Goal: Find specific page/section: Find specific page/section

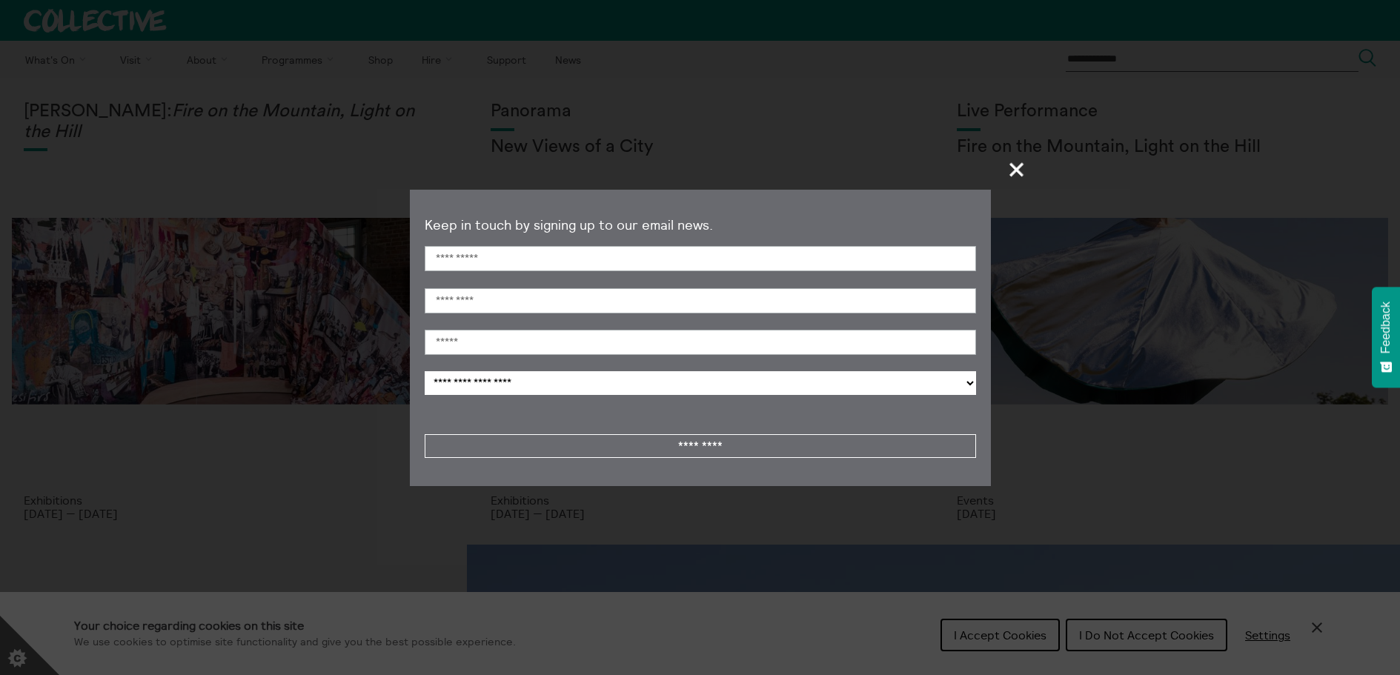
click at [1010, 168] on span "+" at bounding box center [1017, 169] width 44 height 44
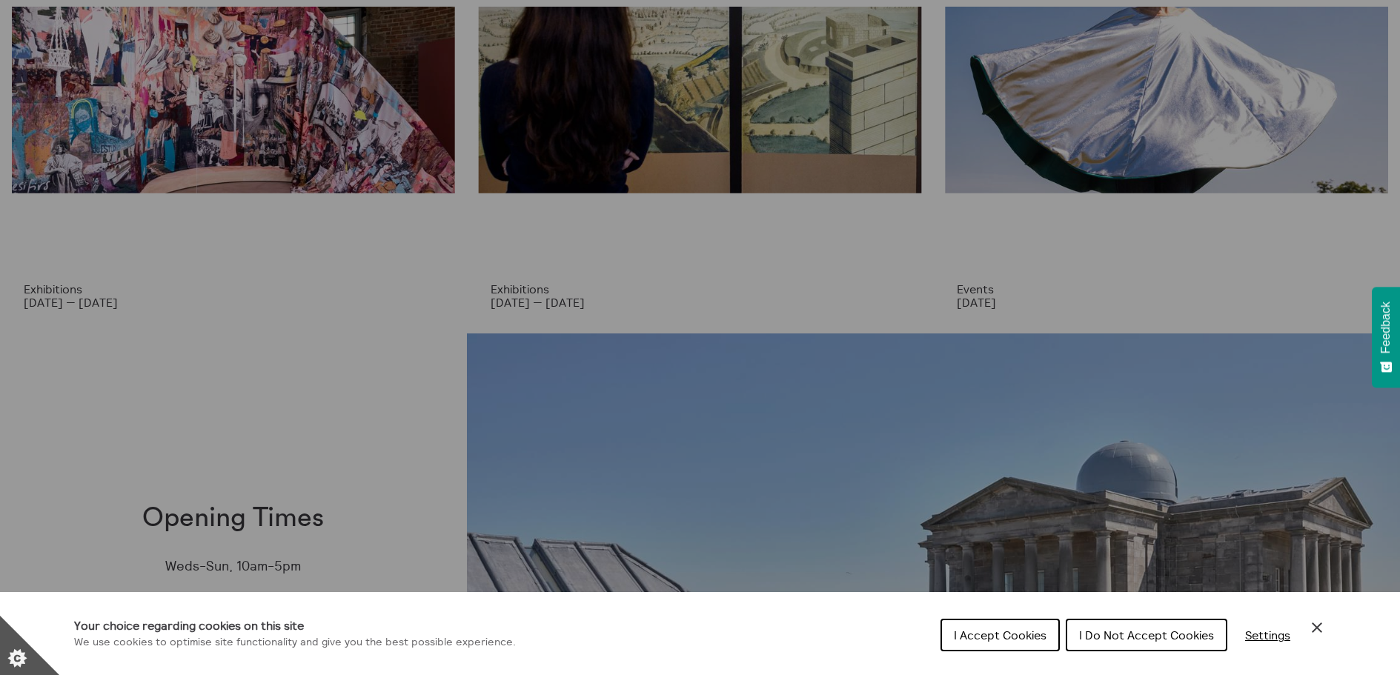
scroll to position [371, 0]
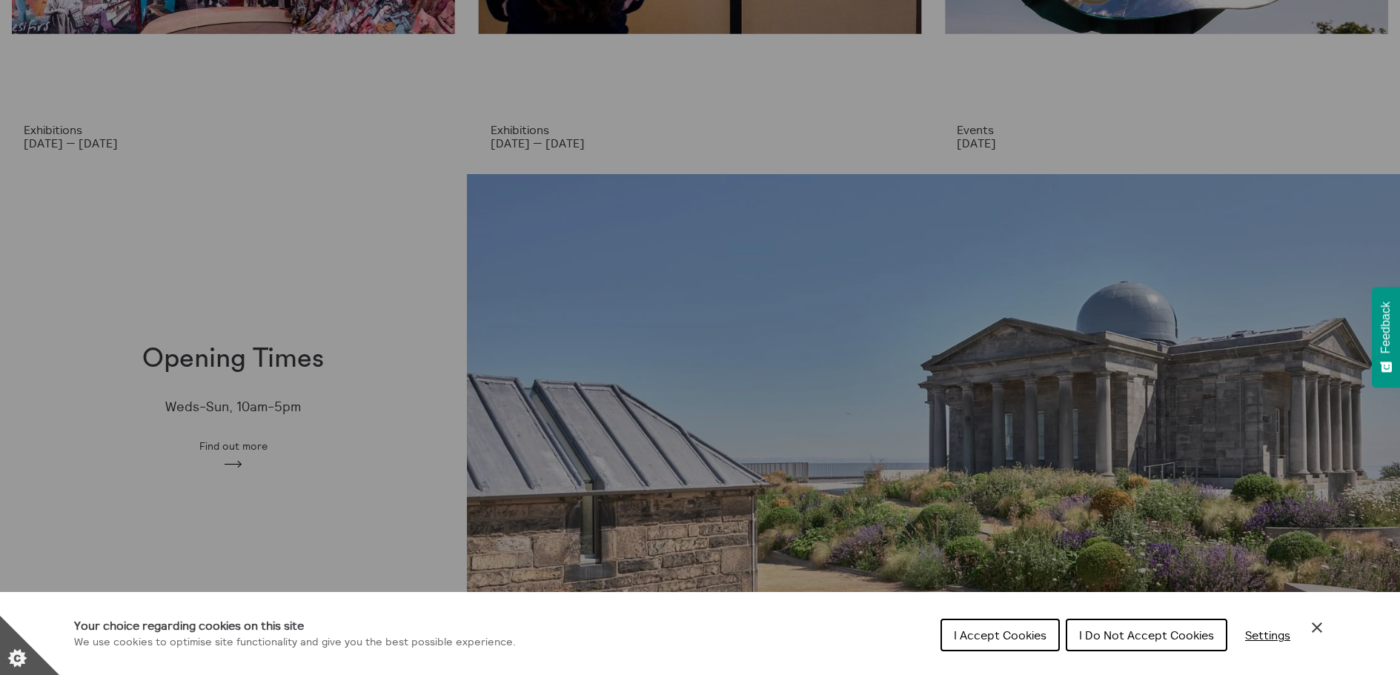
click at [1315, 630] on icon "Close Cookie Control" at bounding box center [1317, 627] width 10 height 10
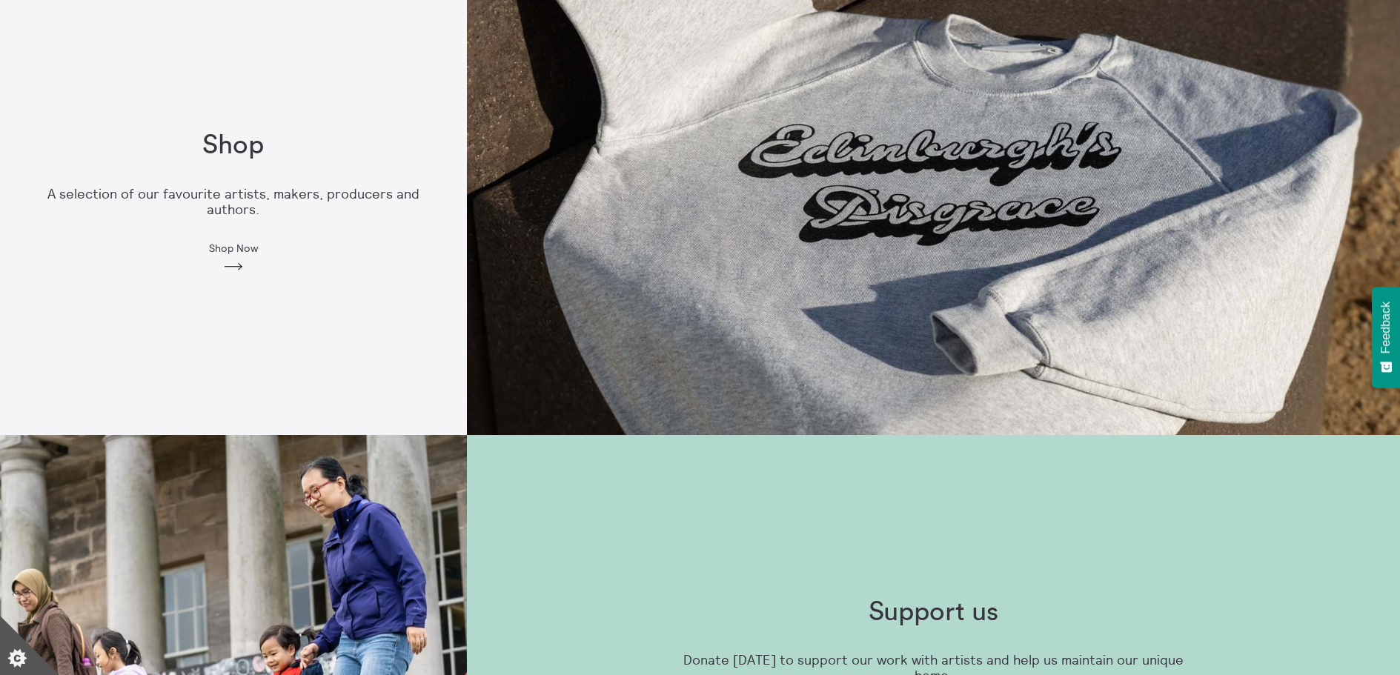
scroll to position [1482, 0]
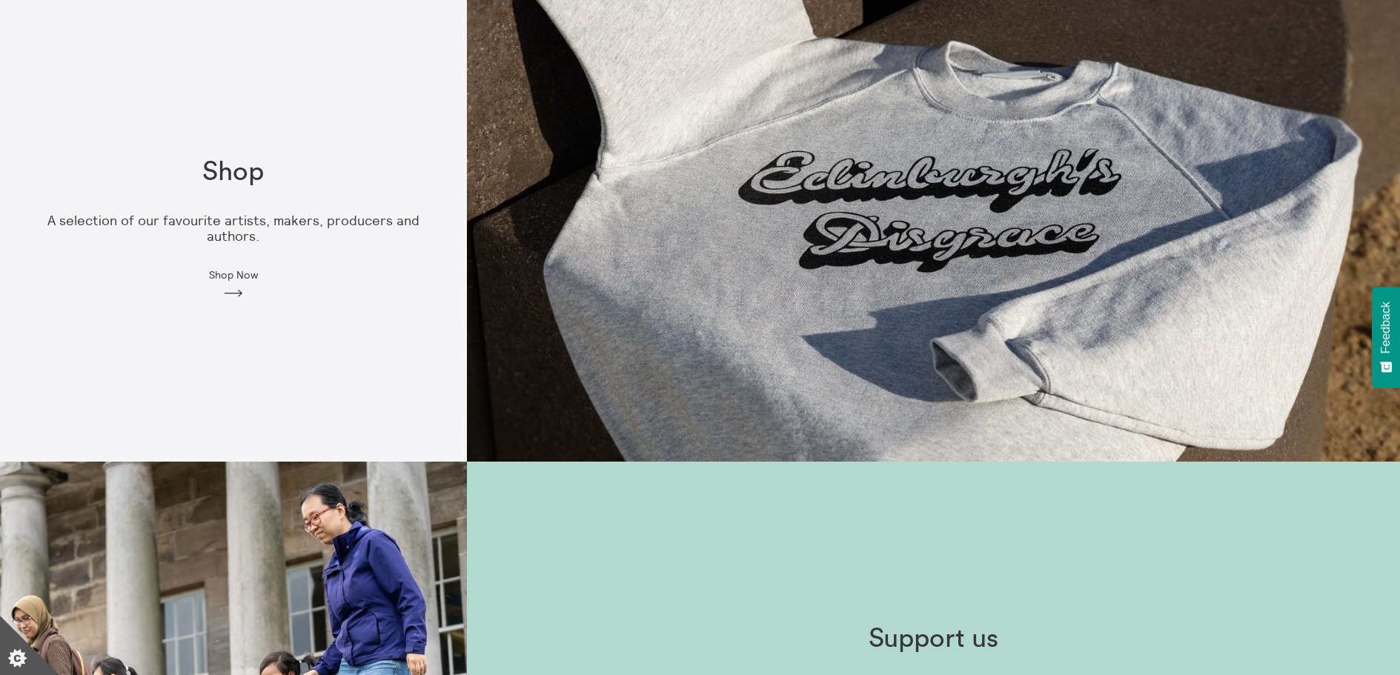
click at [350, 217] on p "A selection of our favourite artists, makers, producers and authors." at bounding box center [233, 228] width 419 height 30
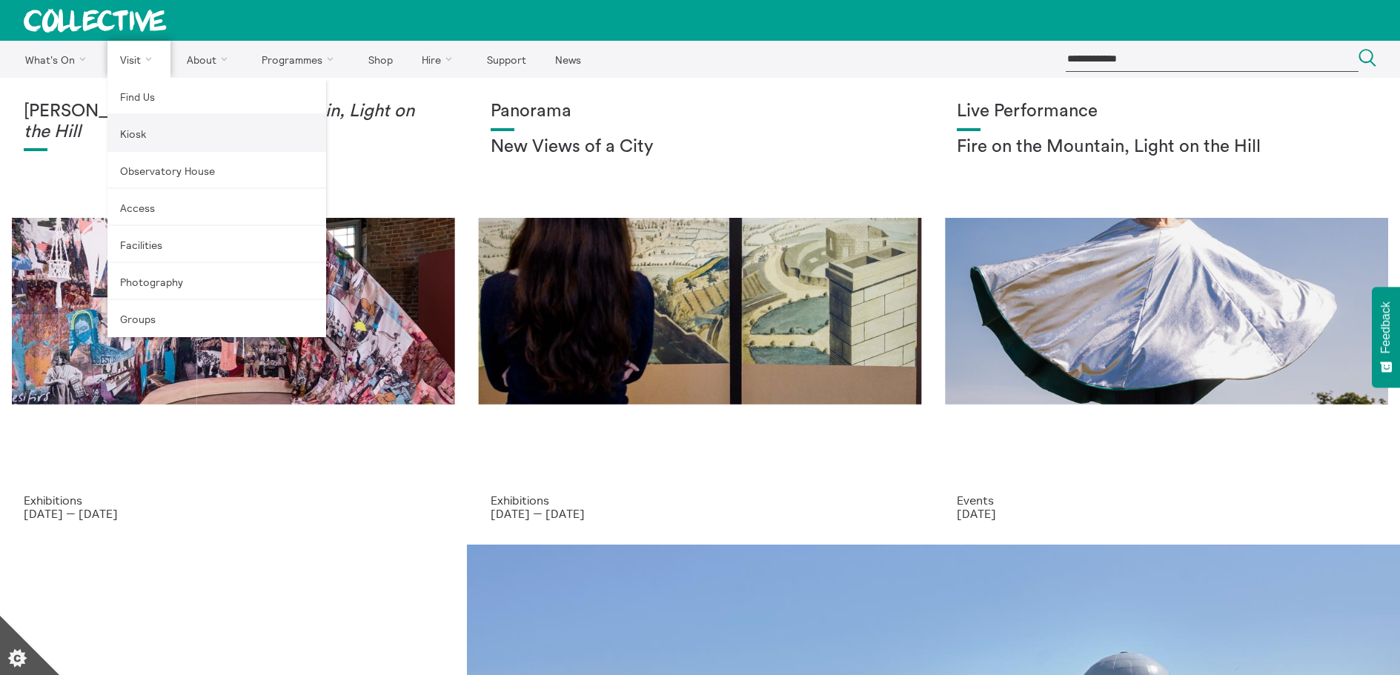
click at [143, 133] on link "Kiosk" at bounding box center [216, 133] width 219 height 37
